Goal: Task Accomplishment & Management: Complete application form

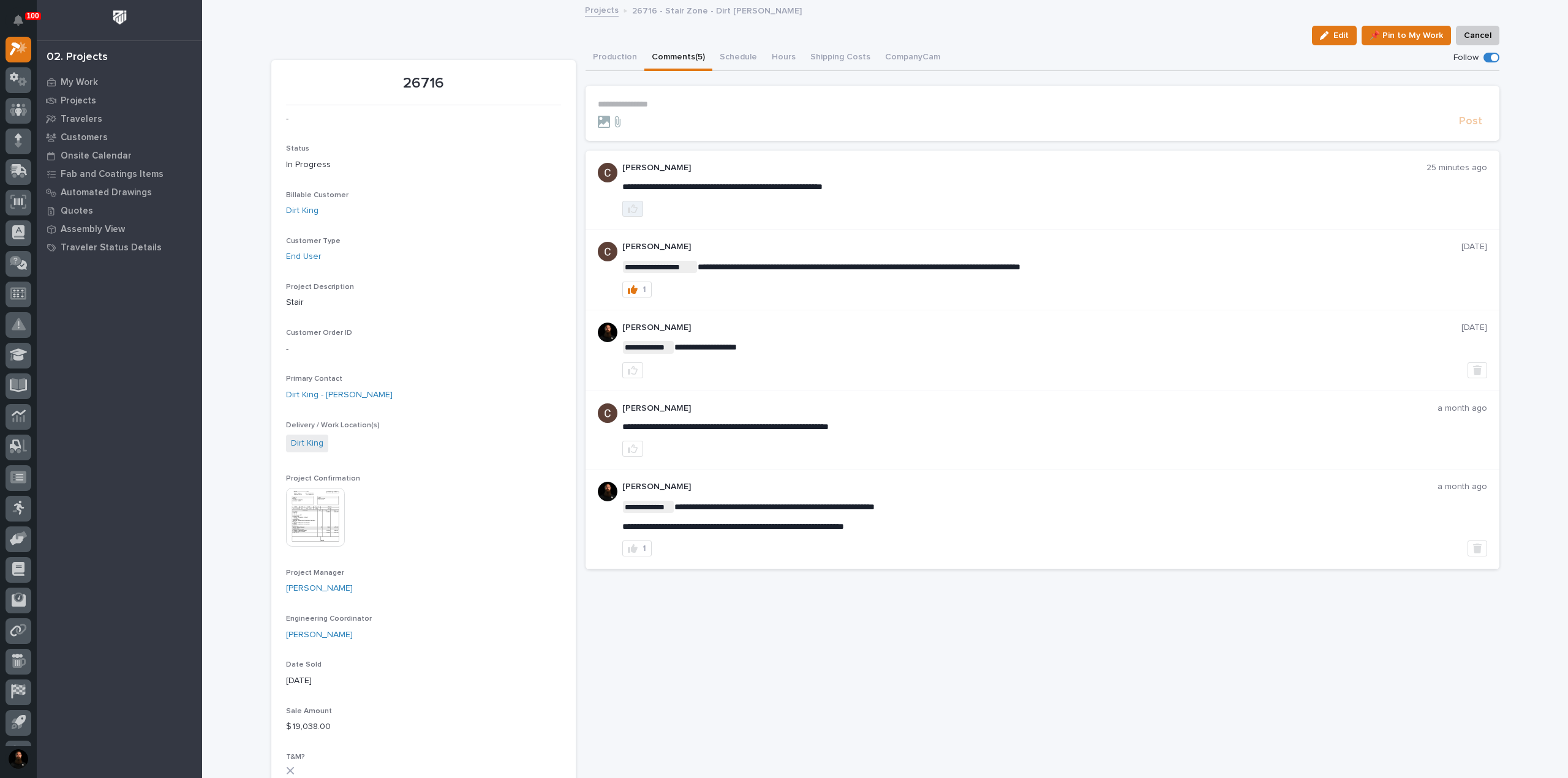
click at [626, 213] on button "button" at bounding box center [632, 208] width 21 height 16
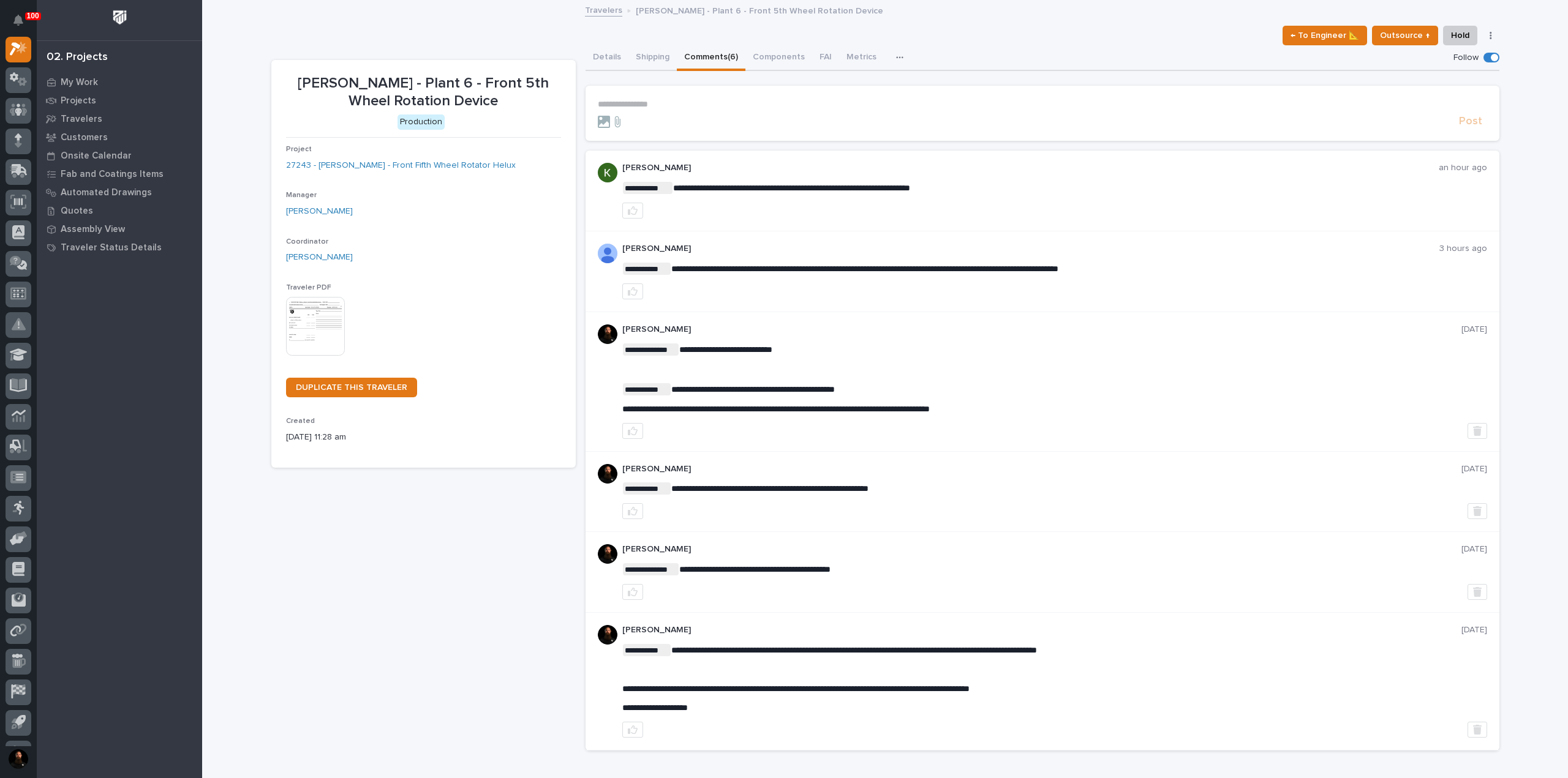
click at [1484, 58] on span at bounding box center [1491, 57] width 16 height 10
click at [1182, 65] on div "Details Shipping Comments (6) Components FAI Metrics Drawing Errors Schedule" at bounding box center [1042, 59] width 914 height 26
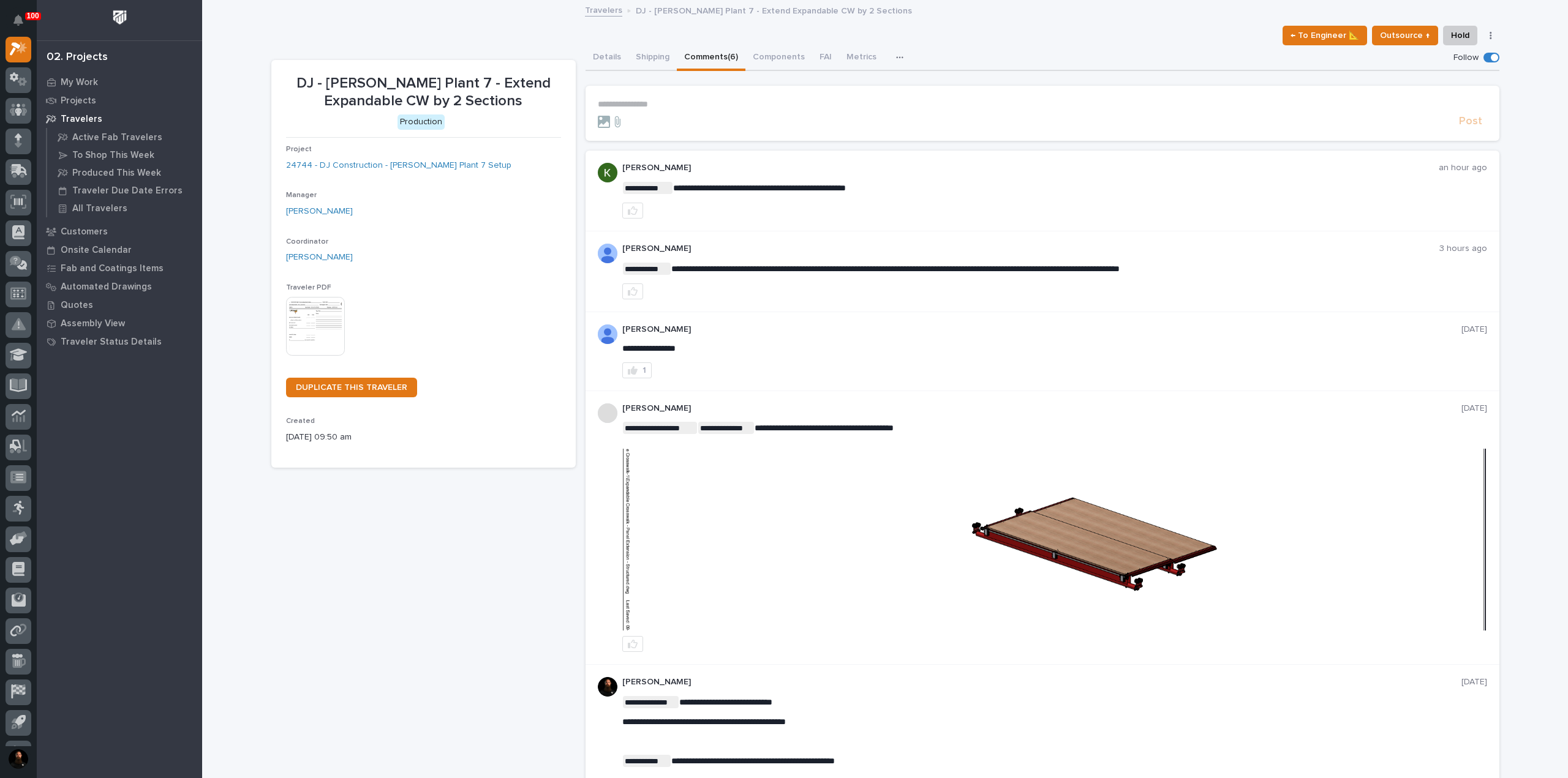
click at [1490, 57] on span at bounding box center [1494, 58] width 8 height 8
click at [1078, 53] on div "Details Shipping Comments (6) Components FAI Metrics Drawing Errors Schedule" at bounding box center [1042, 59] width 914 height 26
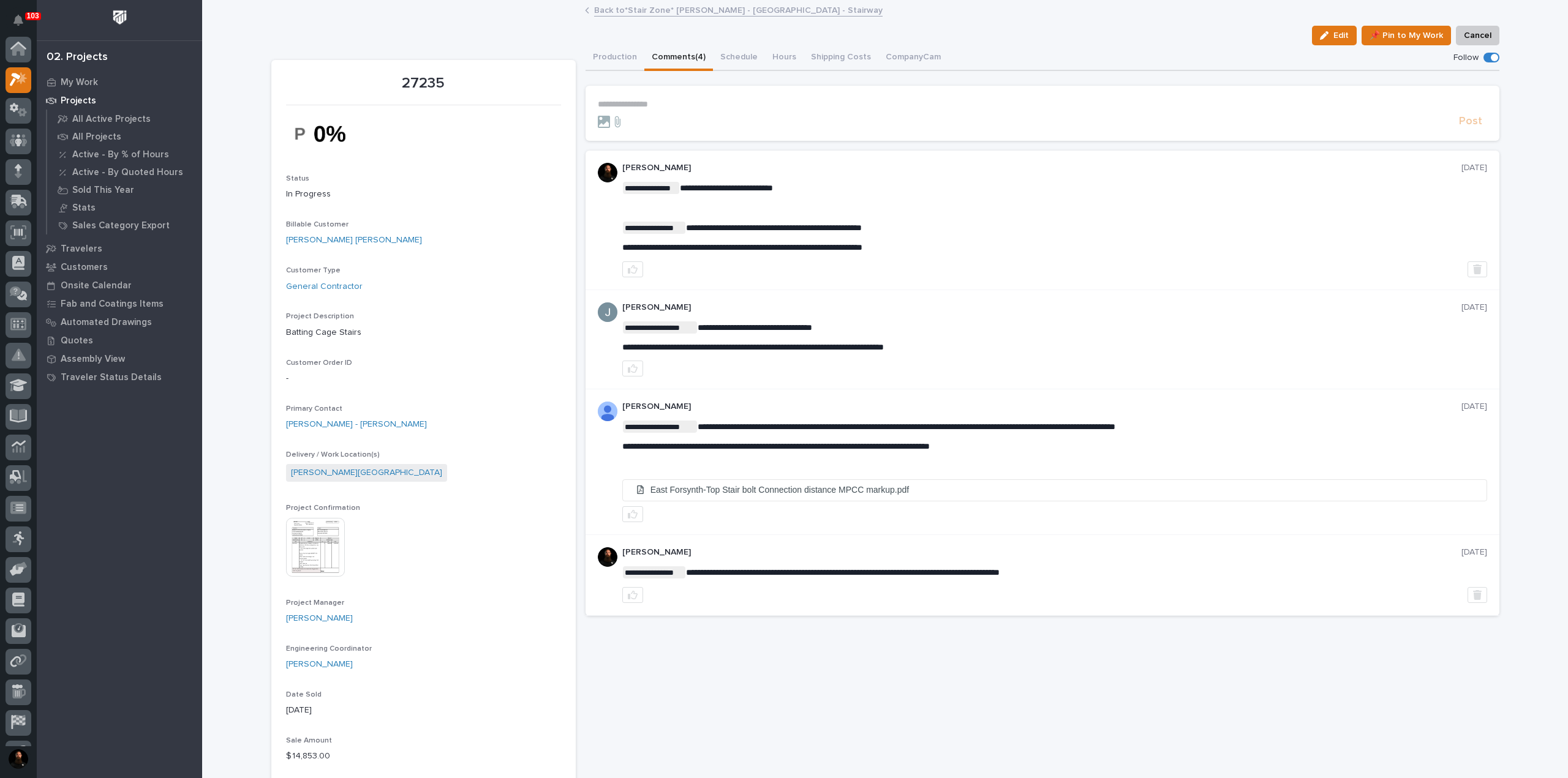
scroll to position [30, 0]
click at [617, 55] on button "Production" at bounding box center [615, 59] width 59 height 26
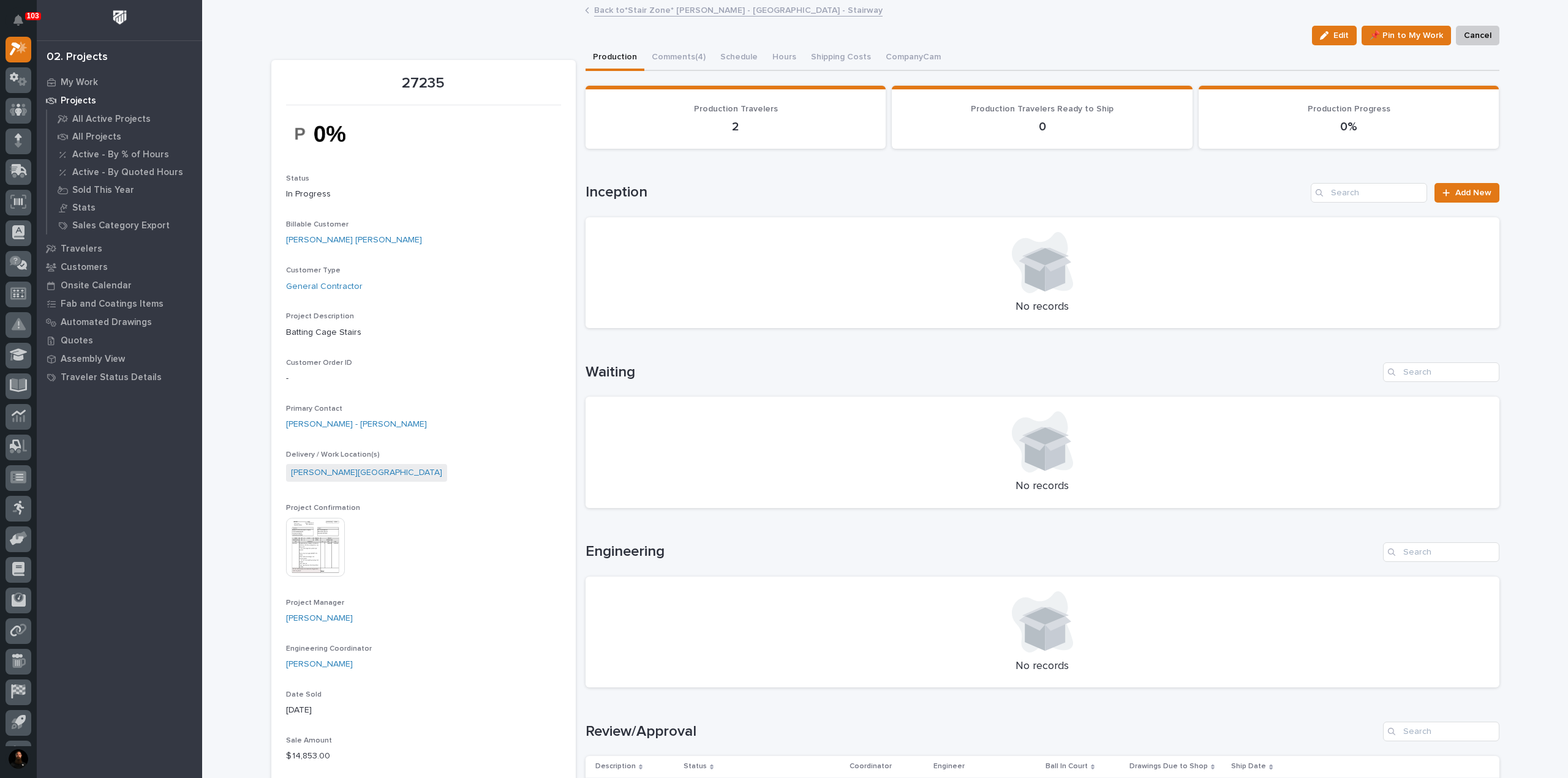
scroll to position [245, 0]
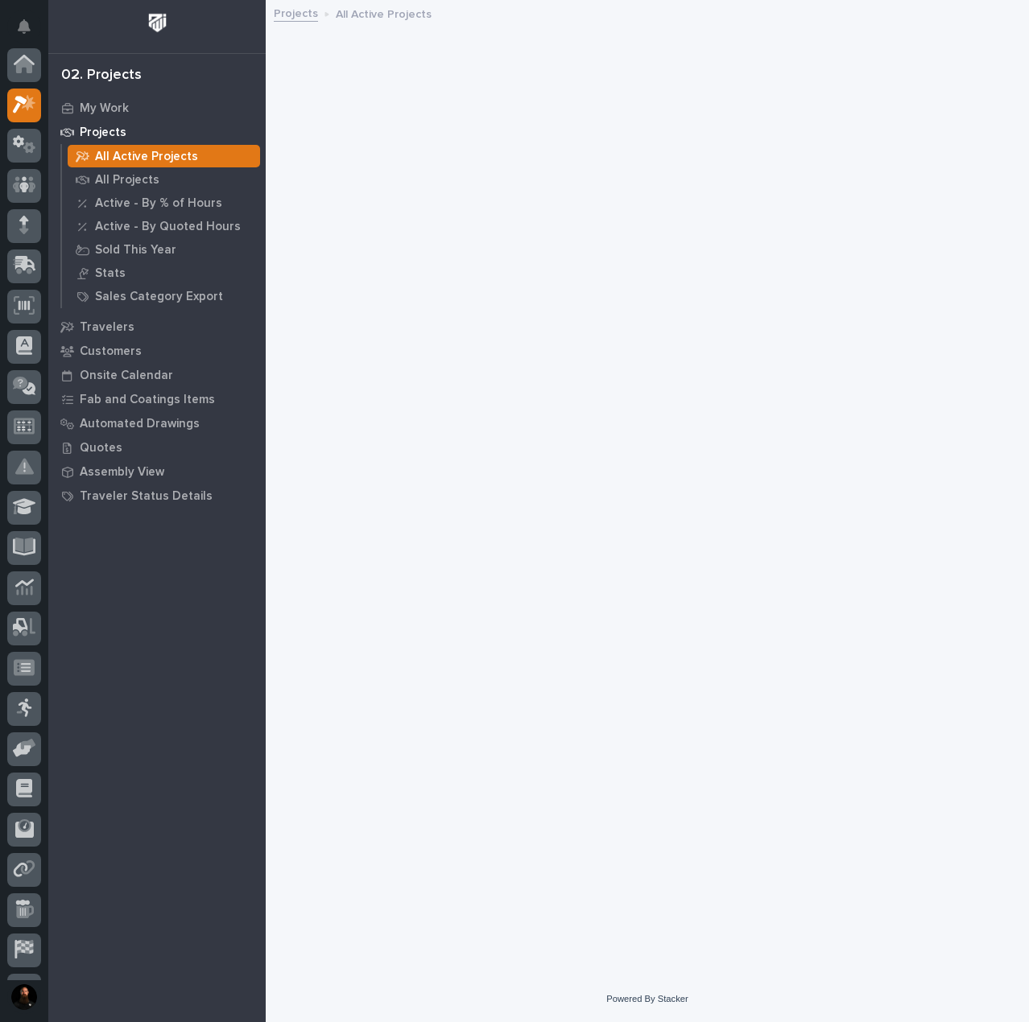
scroll to position [40, 0]
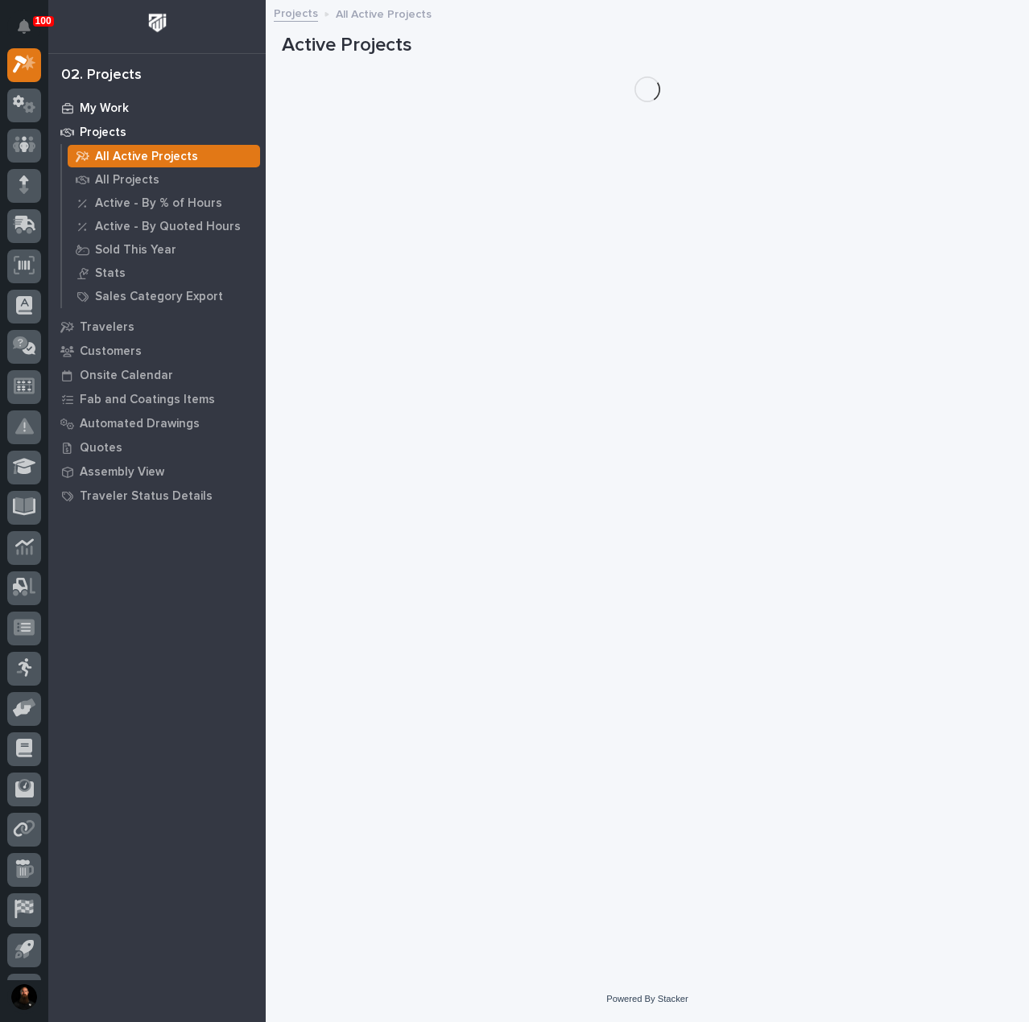
click at [111, 110] on p "My Work" at bounding box center [104, 108] width 49 height 14
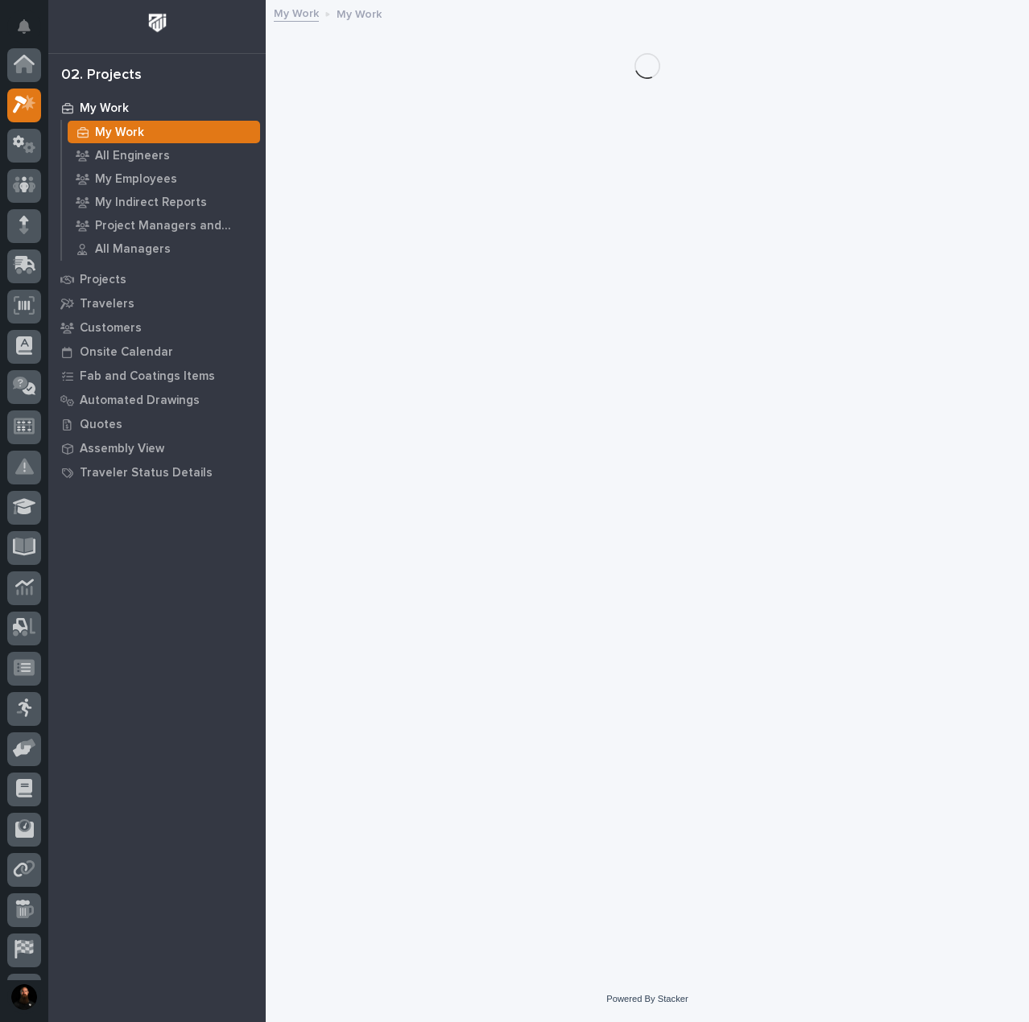
scroll to position [40, 0]
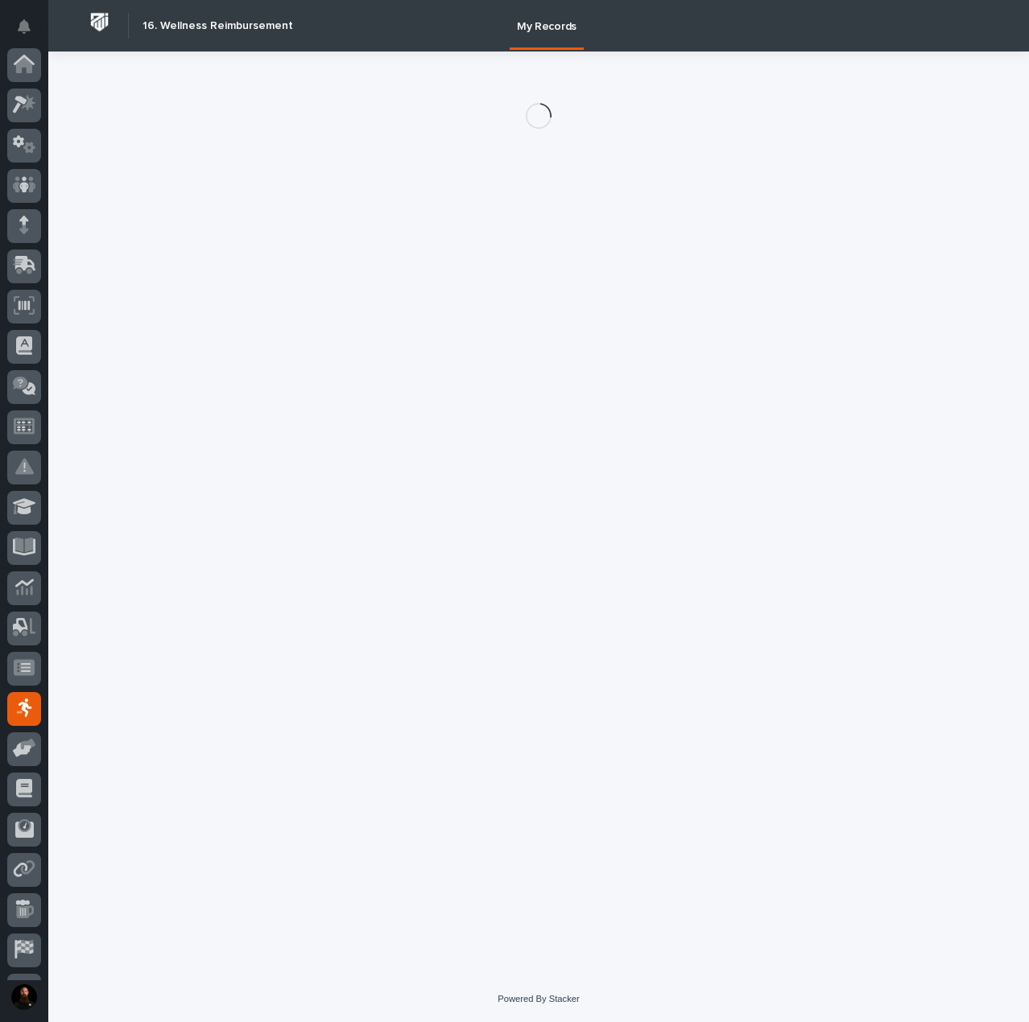
scroll to position [114, 0]
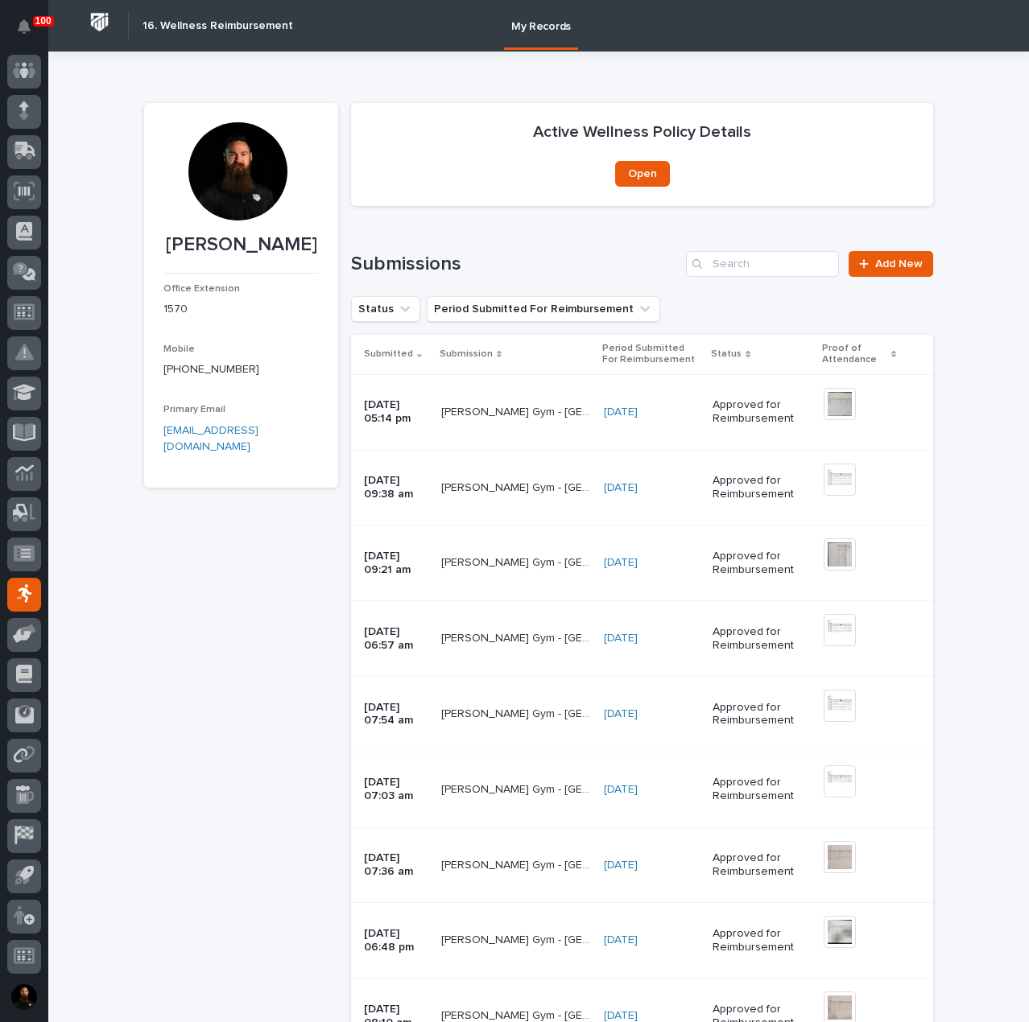
click at [883, 270] on link "Add New" at bounding box center [890, 264] width 85 height 26
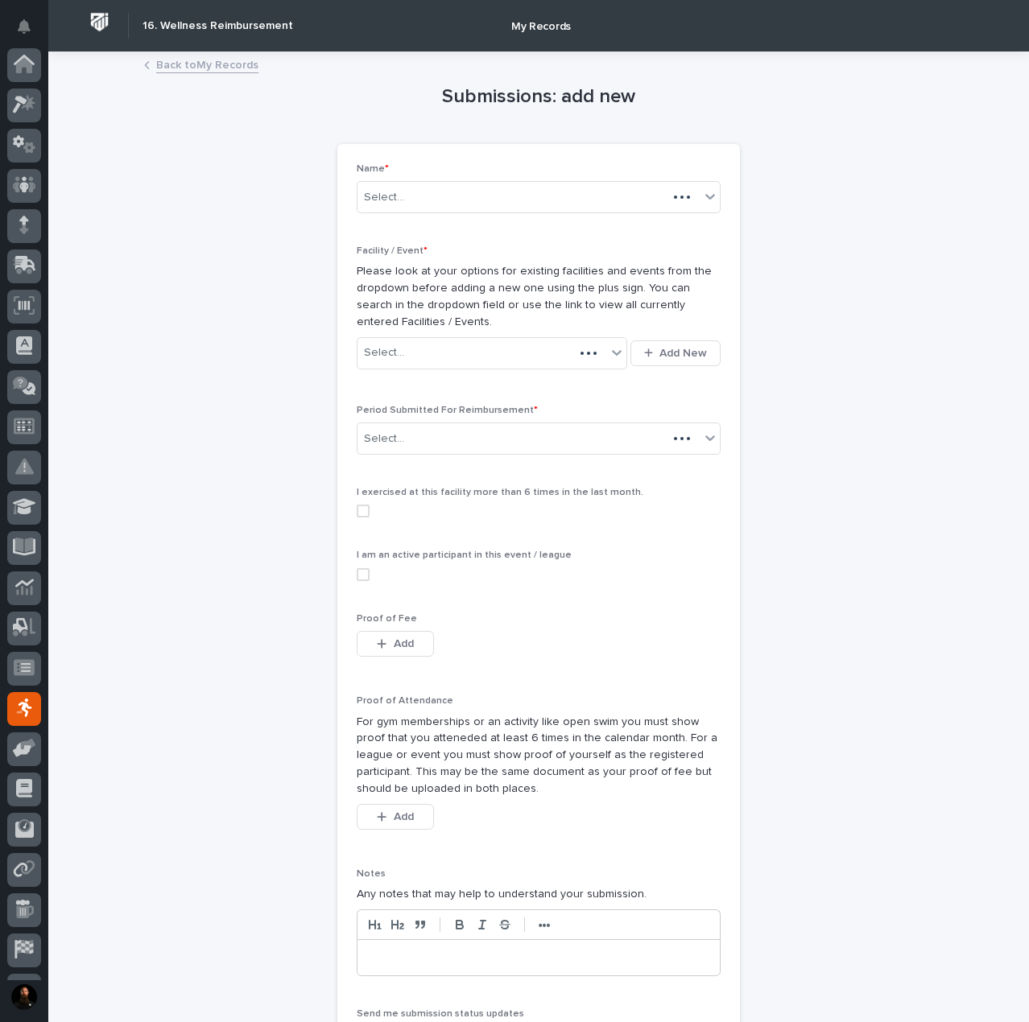
scroll to position [114, 0]
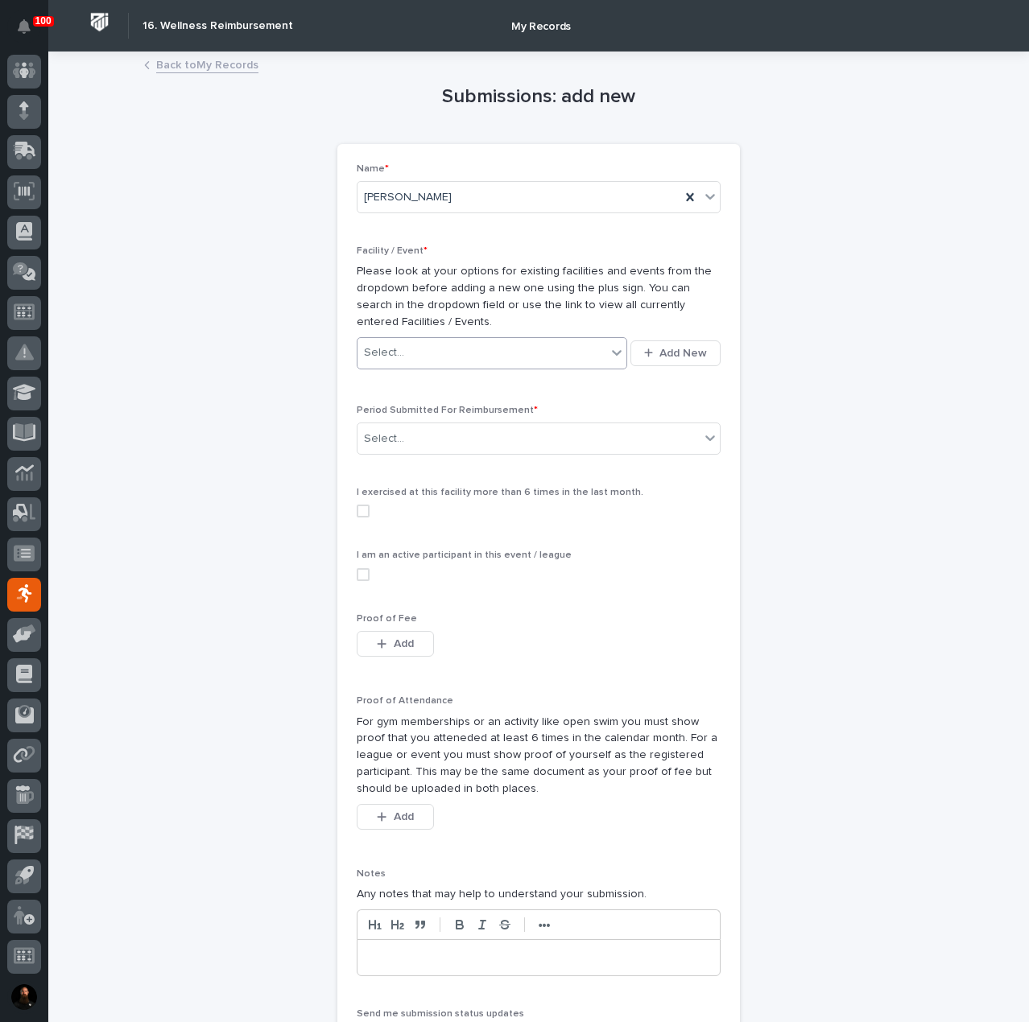
click at [448, 348] on div "Select..." at bounding box center [481, 353] width 249 height 27
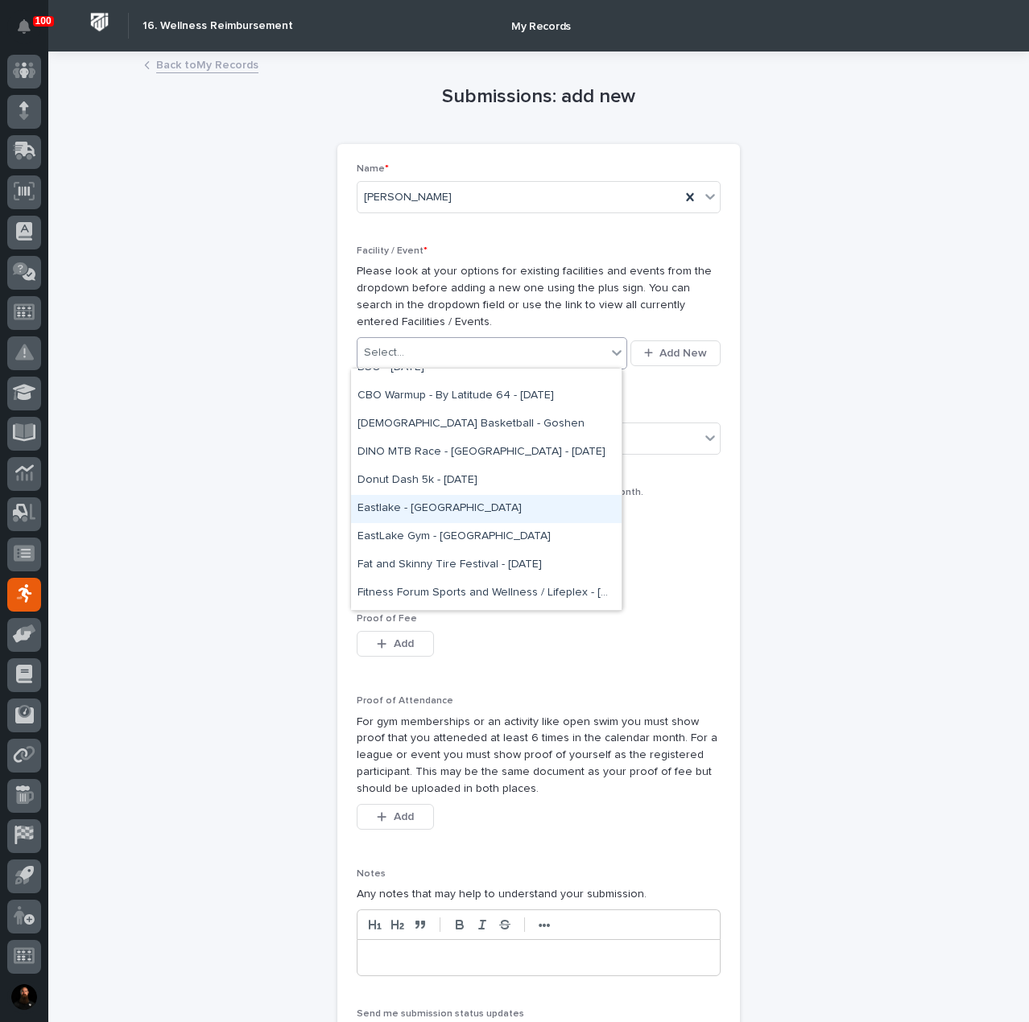
scroll to position [322, 0]
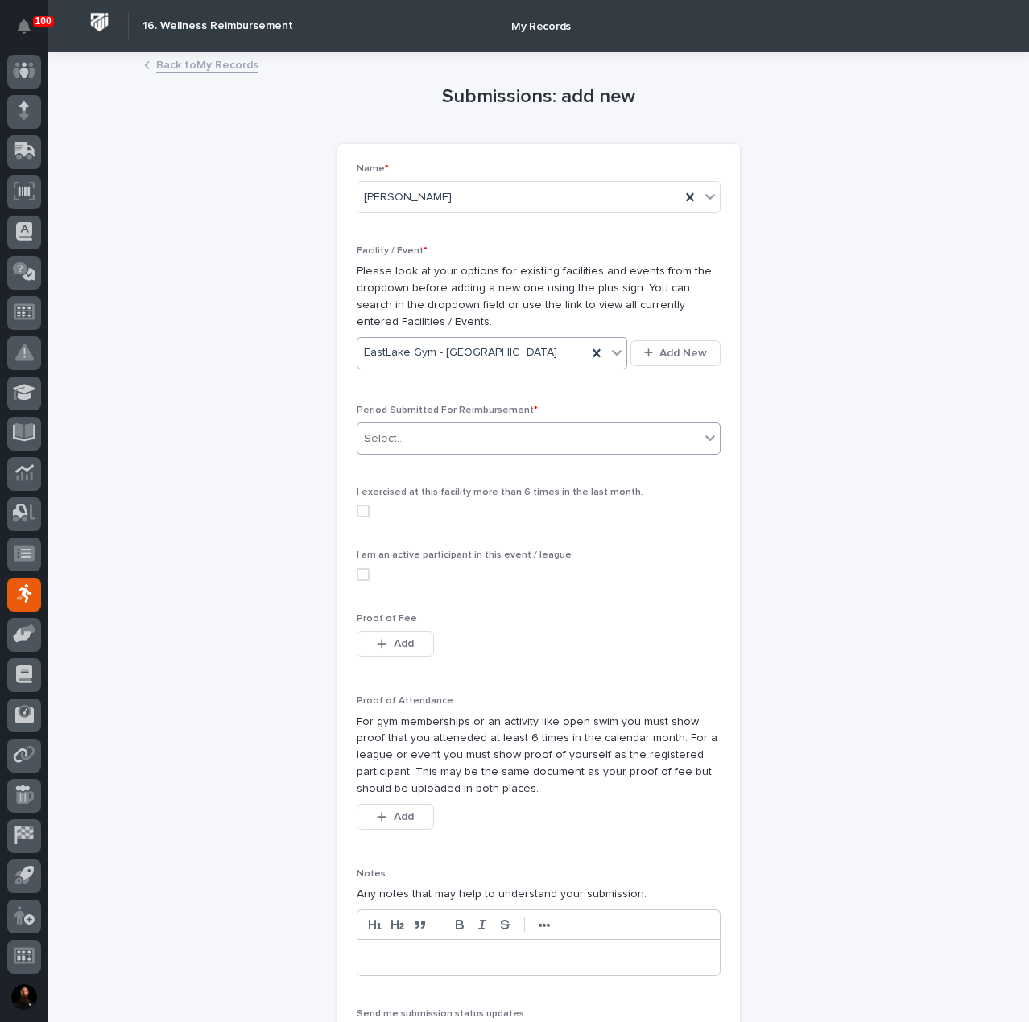
click at [488, 440] on div "Select..." at bounding box center [528, 439] width 342 height 27
click at [427, 501] on div "[DATE]" at bounding box center [532, 496] width 362 height 28
click at [374, 514] on label at bounding box center [539, 511] width 364 height 13
click at [369, 654] on button "Add" at bounding box center [395, 644] width 77 height 26
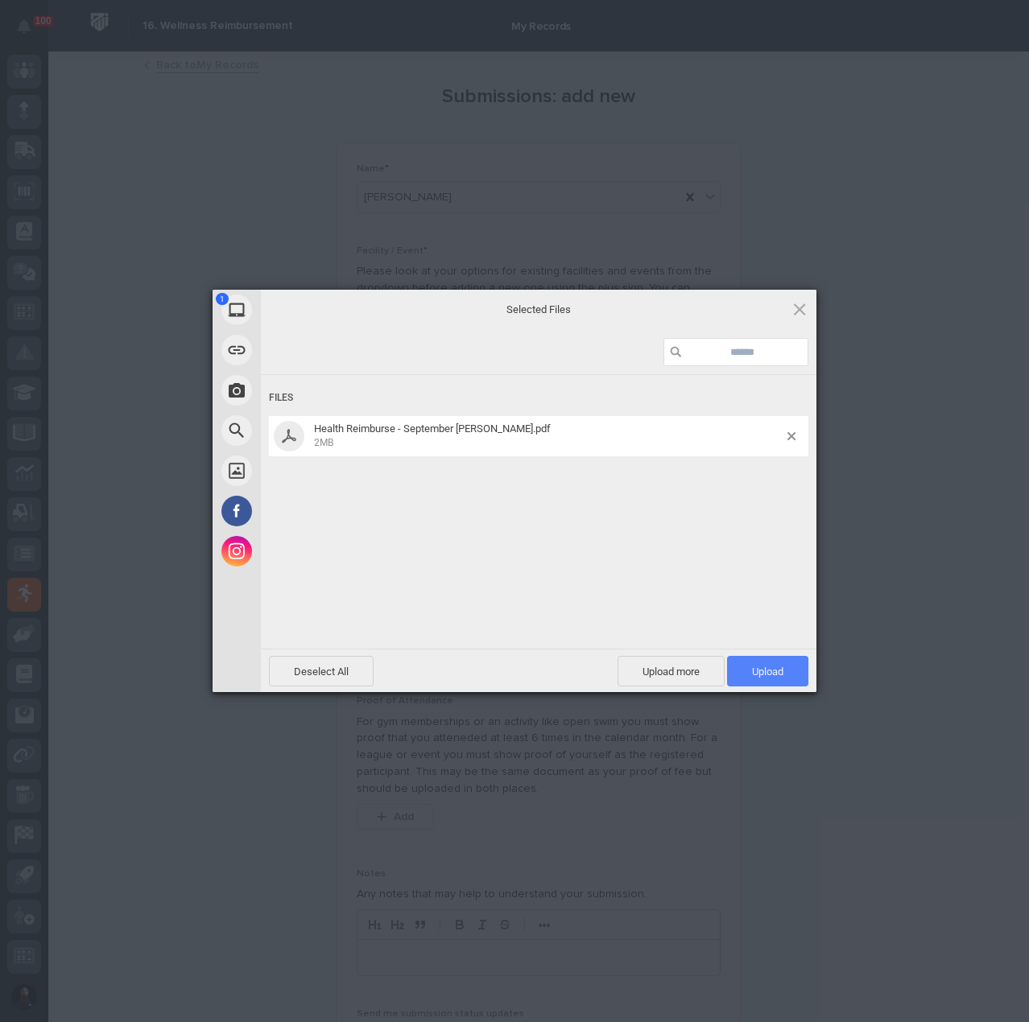
drag, startPoint x: 791, startPoint y: 665, endPoint x: 789, endPoint y: 674, distance: 9.0
click at [791, 667] on span "Upload 1" at bounding box center [767, 671] width 81 height 31
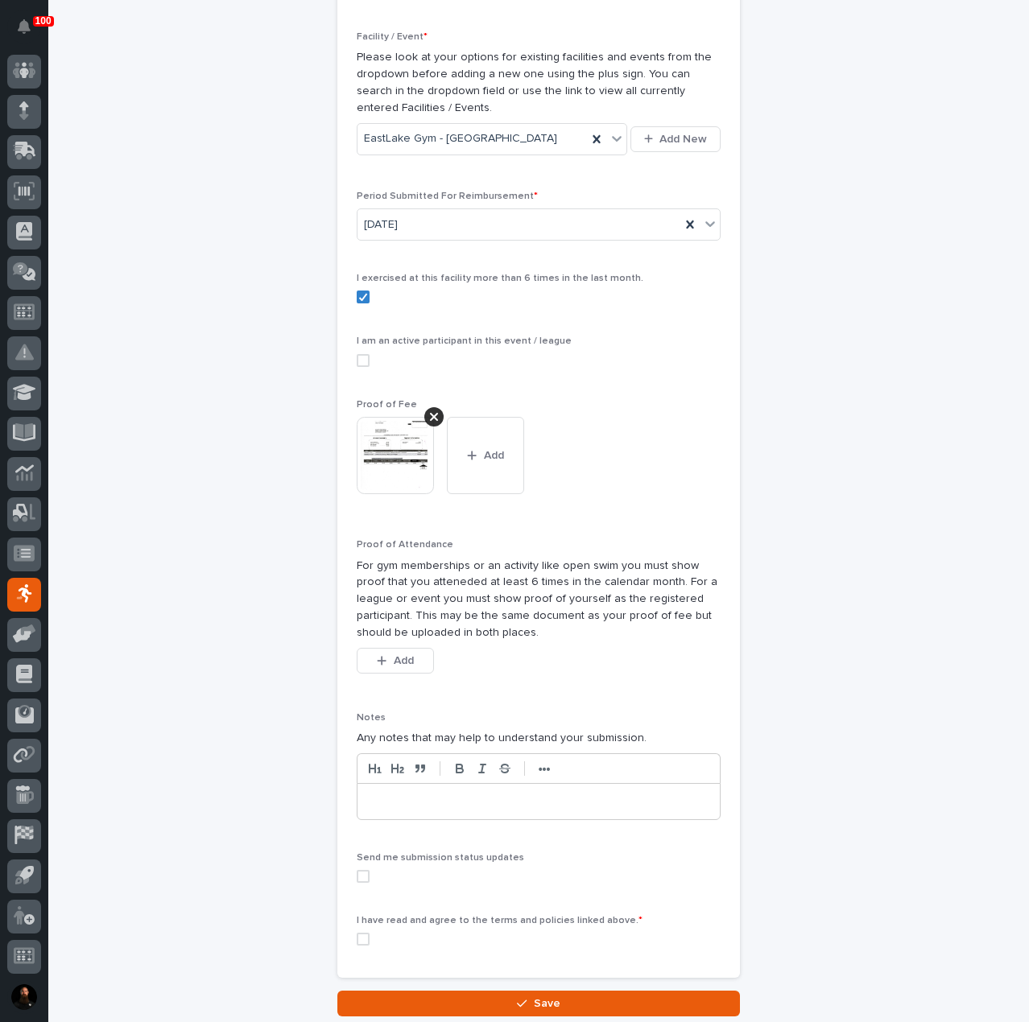
scroll to position [332, 0]
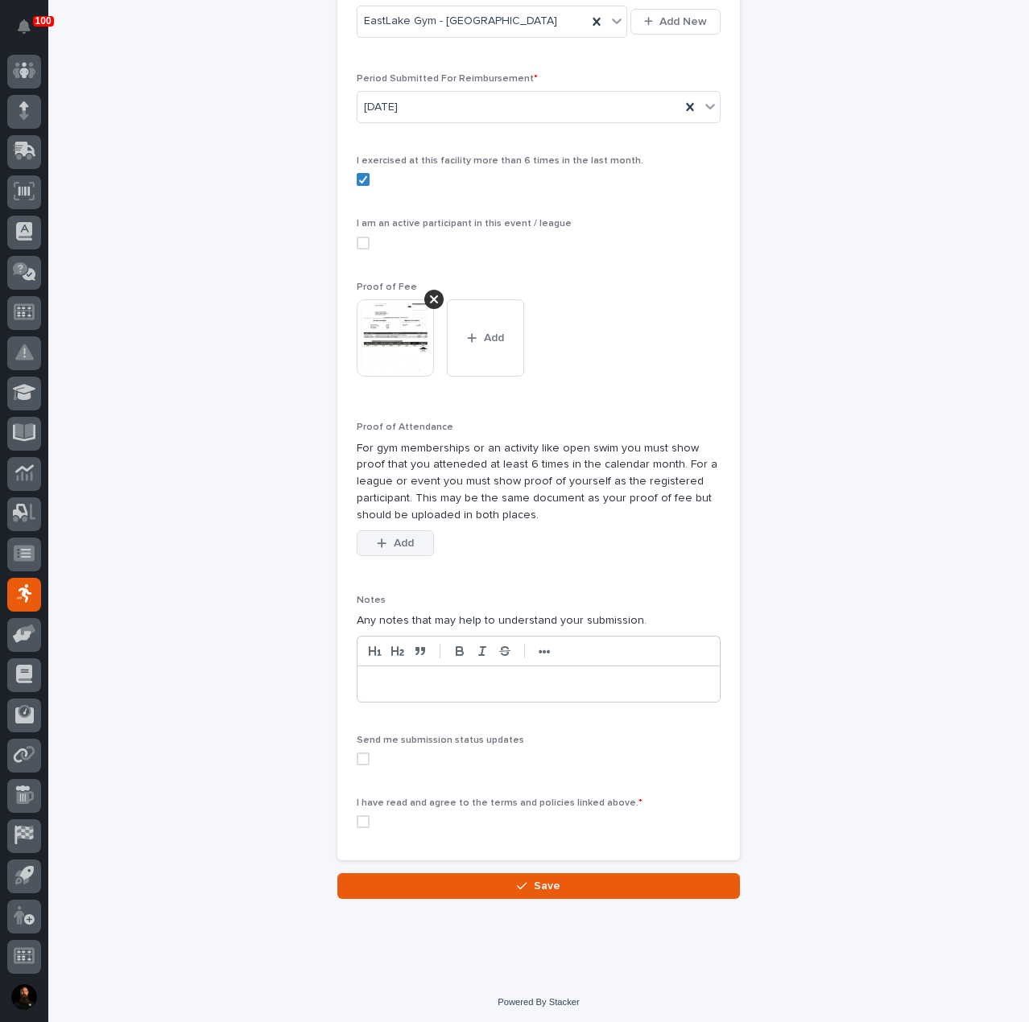
click at [403, 541] on span "Add" at bounding box center [404, 543] width 20 height 11
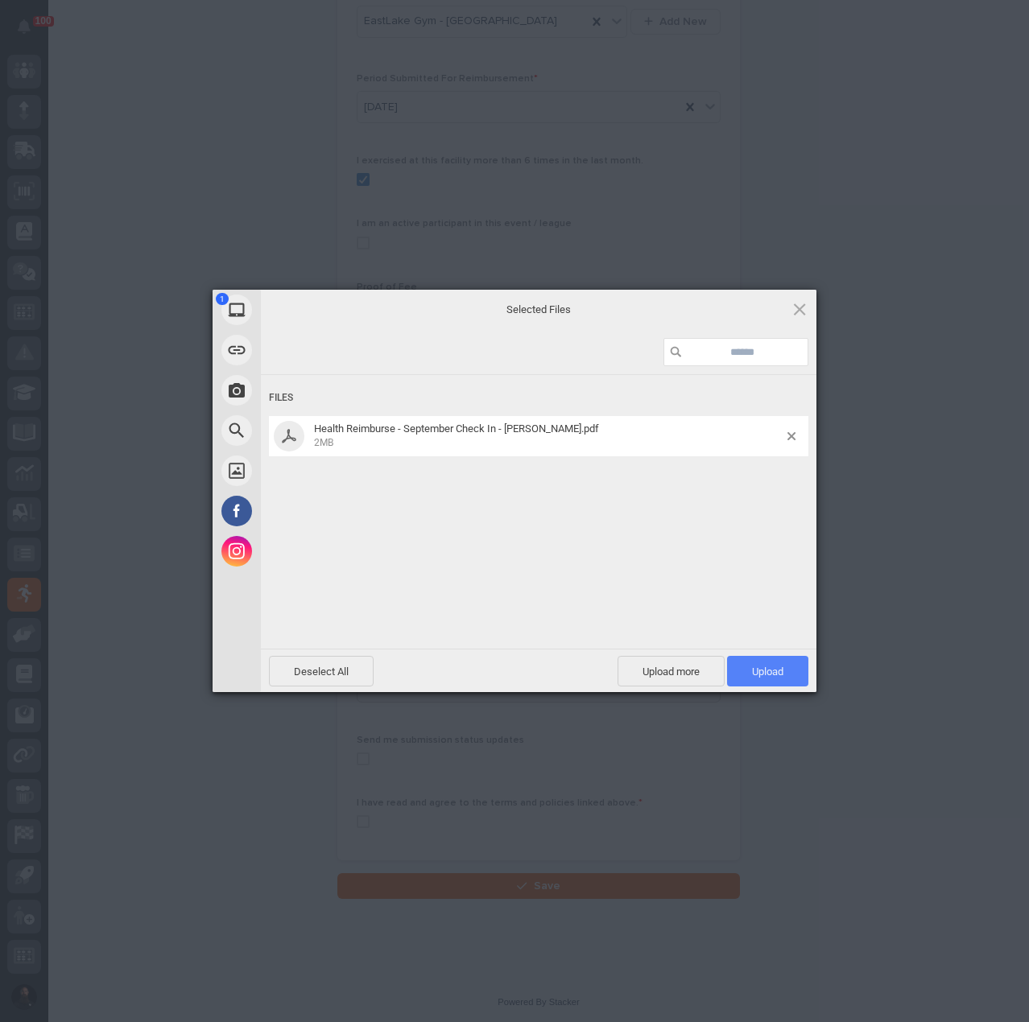
click at [765, 671] on span "Upload 1" at bounding box center [767, 672] width 31 height 12
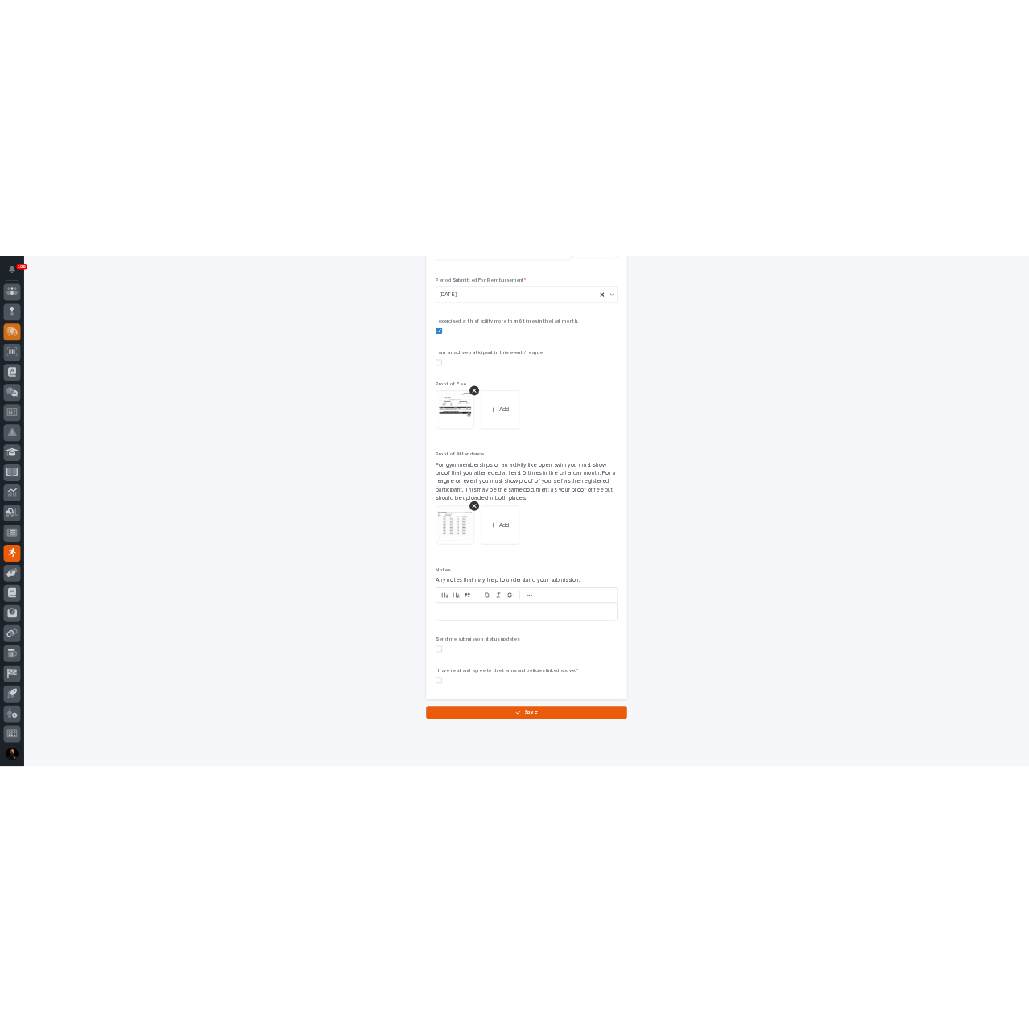
scroll to position [113, 0]
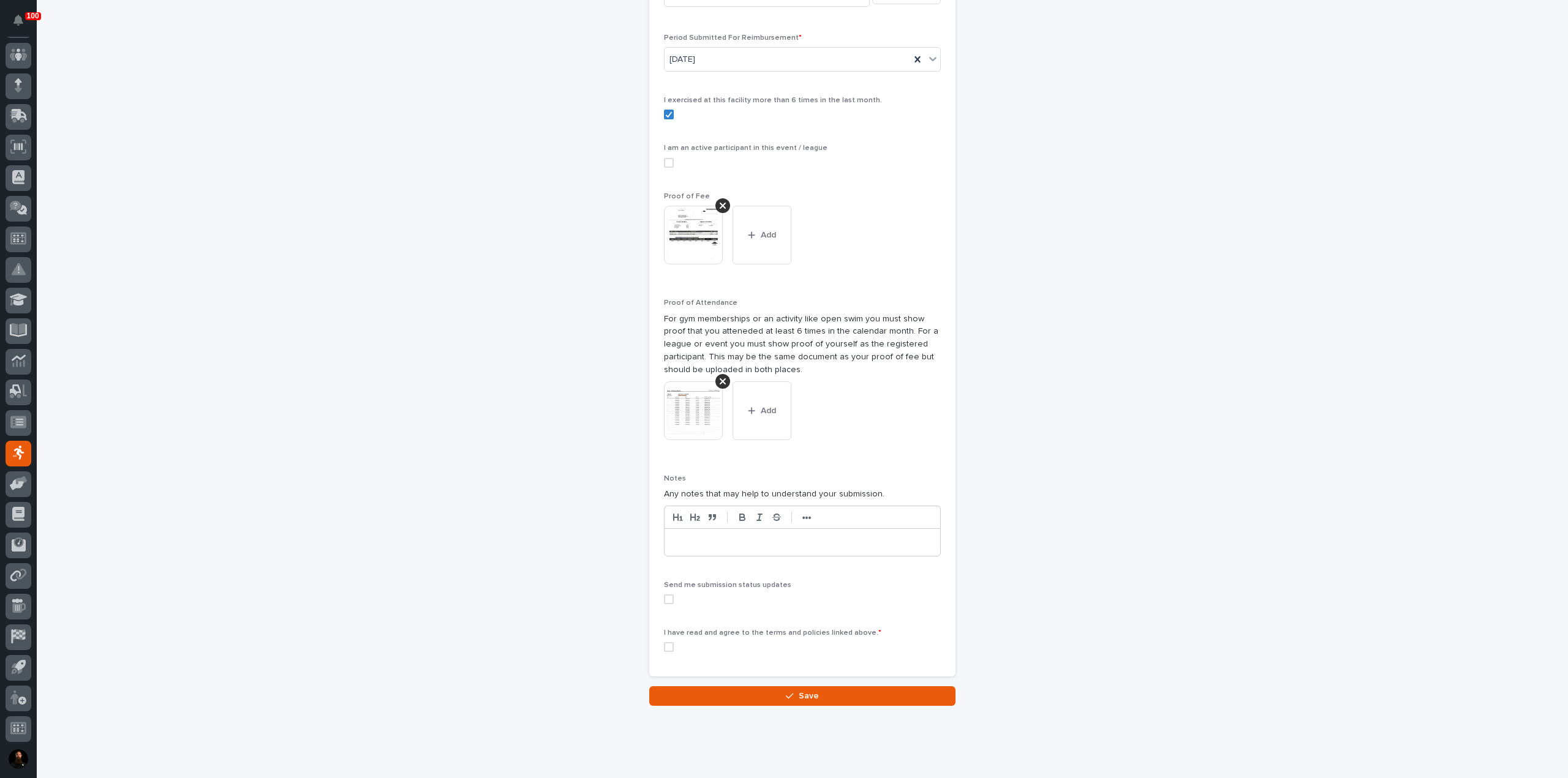
click at [752, 538] on p at bounding box center [803, 542] width 257 height 12
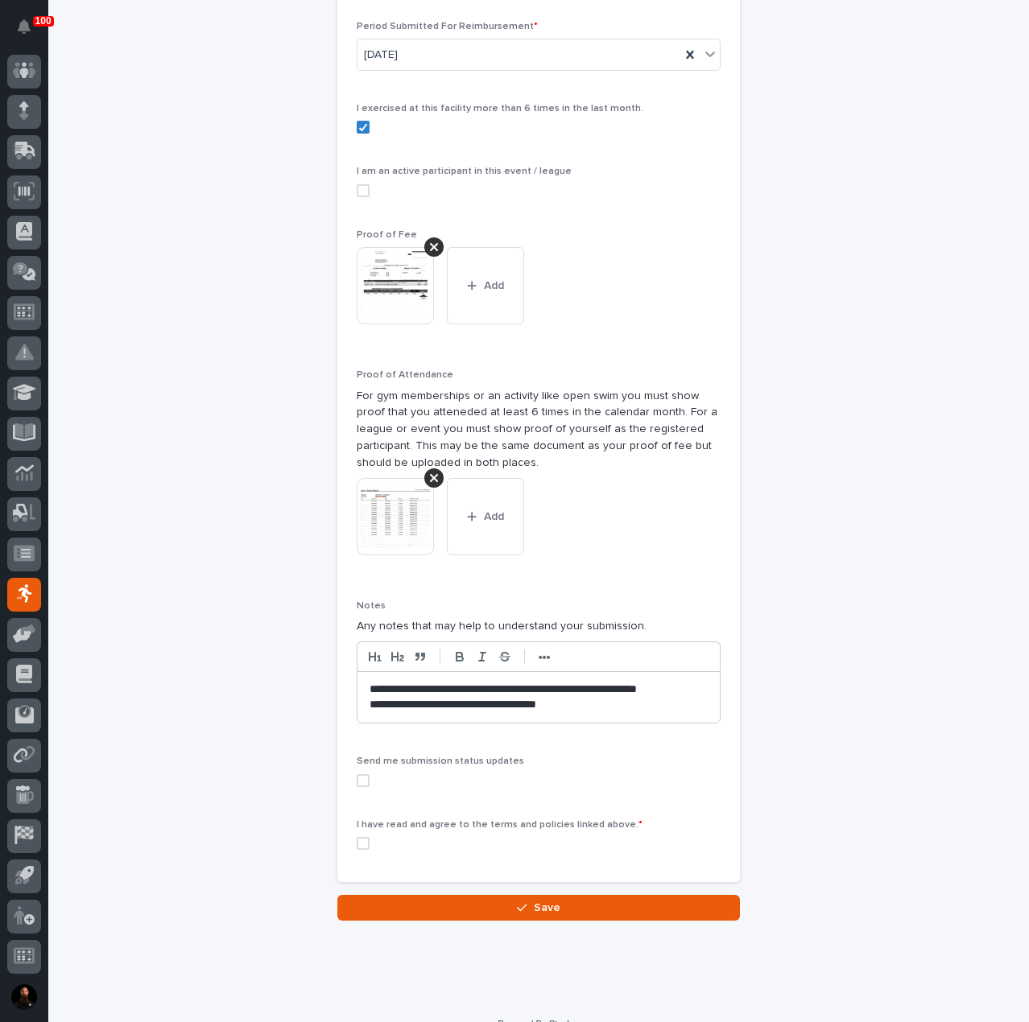
scroll to position [406, 0]
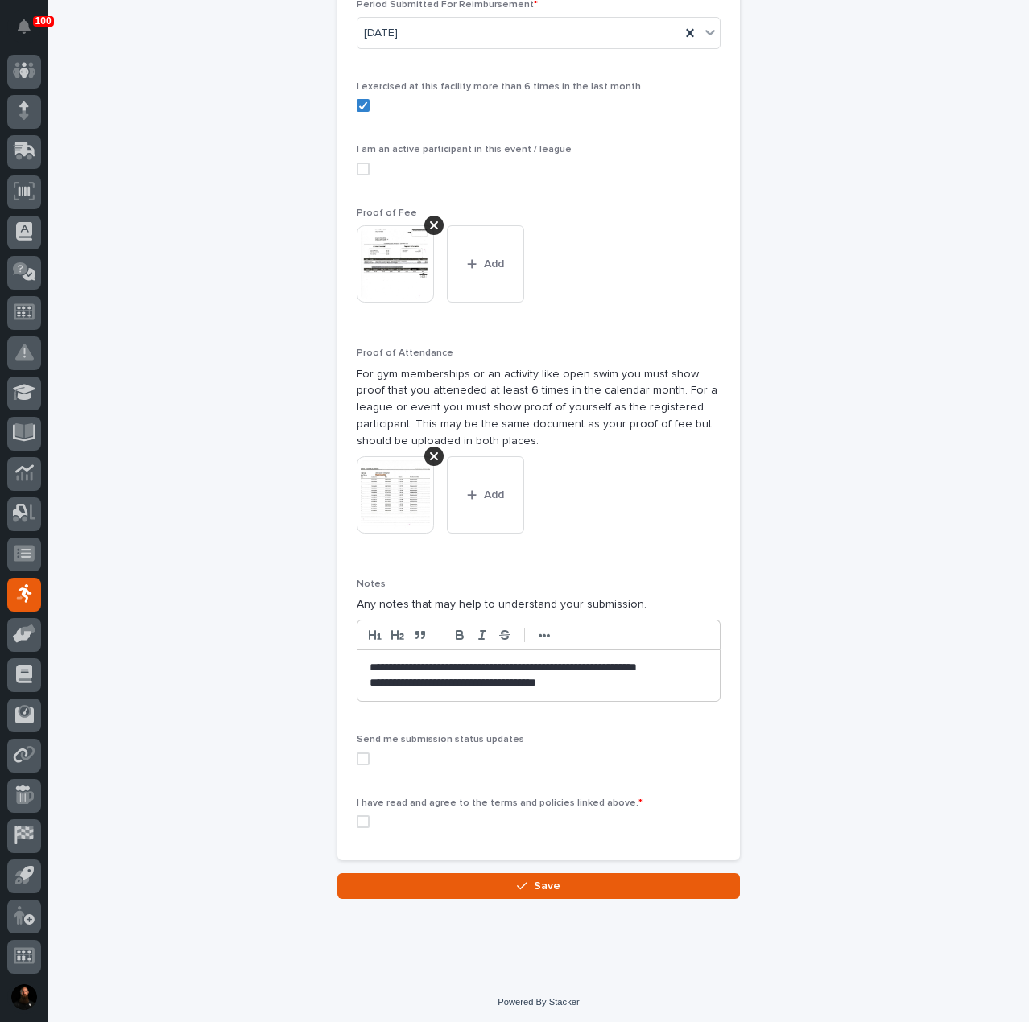
click at [635, 671] on p "**********" at bounding box center [539, 668] width 339 height 16
click at [577, 686] on p "**********" at bounding box center [539, 683] width 339 height 16
drag, startPoint x: 358, startPoint y: 825, endPoint x: 383, endPoint y: 824, distance: 25.0
click at [357, 824] on span at bounding box center [363, 821] width 13 height 13
click at [212, 754] on div "Submissions: add new Loading... Saving… Loading... Saving… Loading... Saving… N…" at bounding box center [538, 273] width 789 height 1252
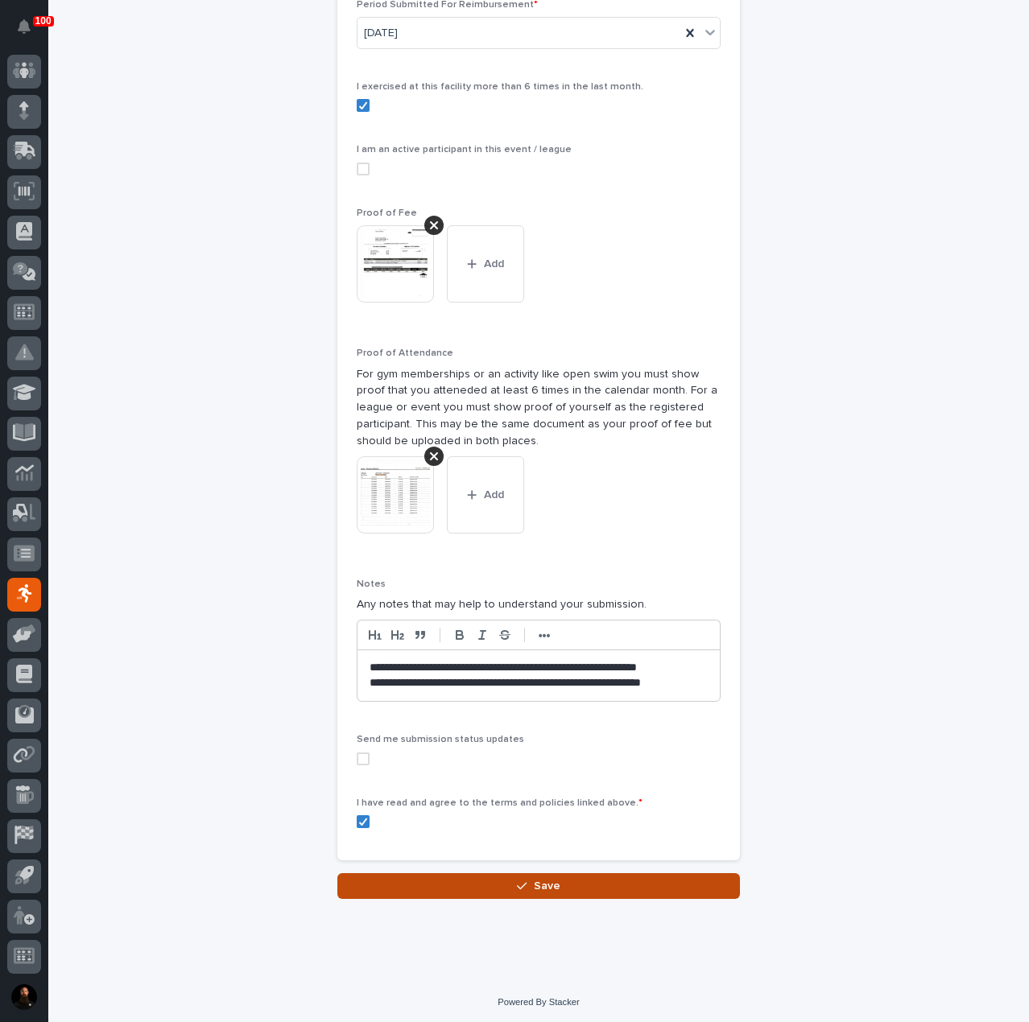
click at [488, 873] on button "Save" at bounding box center [538, 886] width 403 height 26
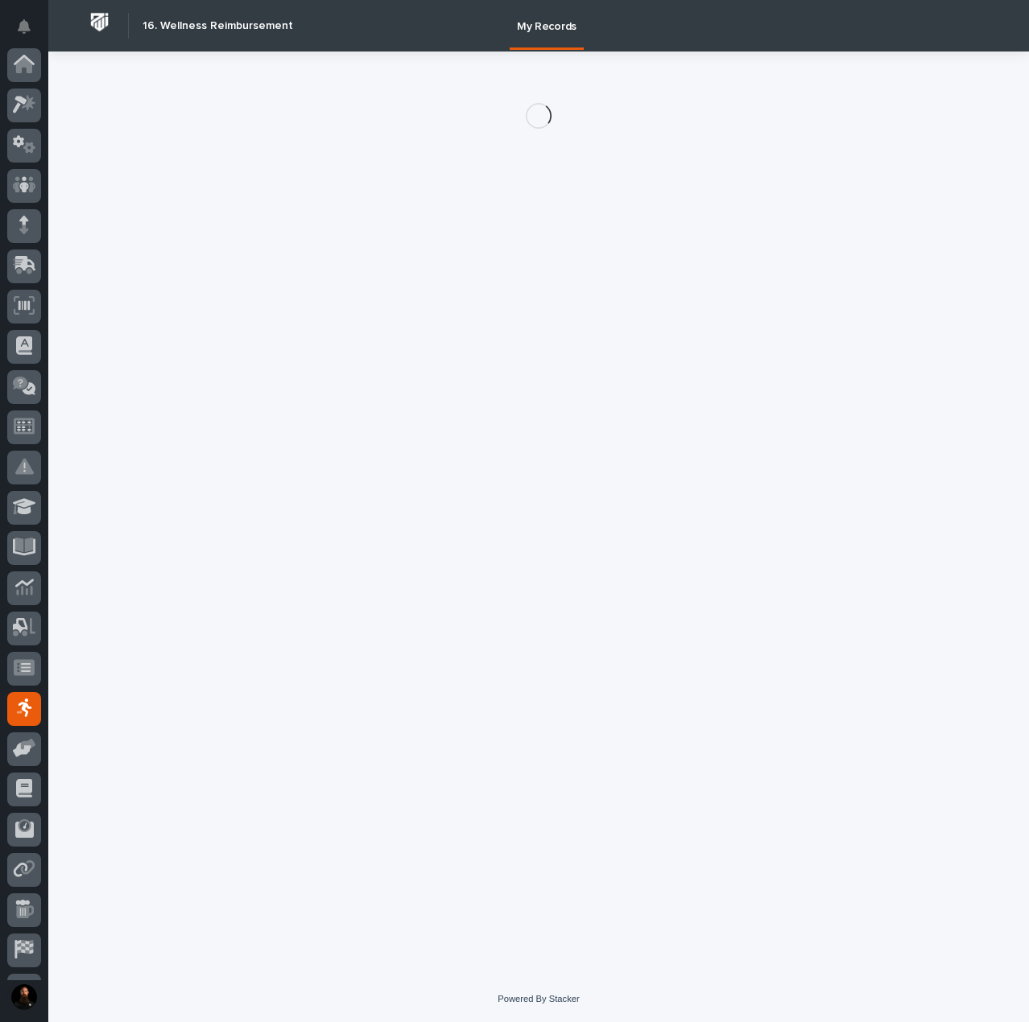
scroll to position [114, 0]
